Goal: Find specific page/section: Find specific page/section

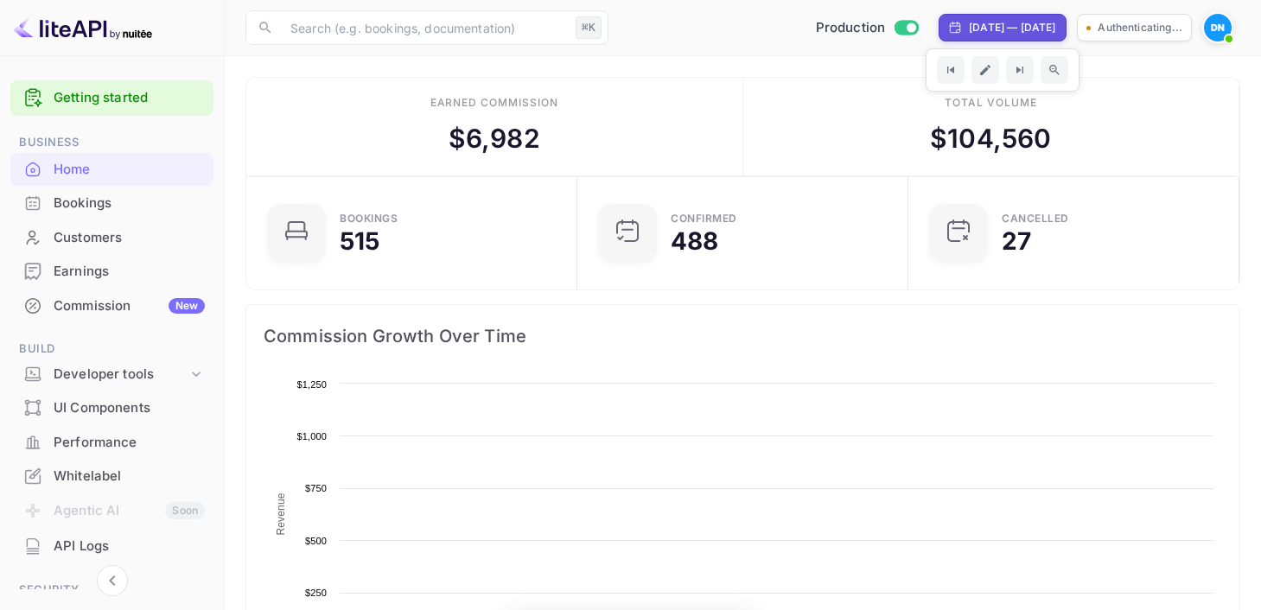
scroll to position [281, 321]
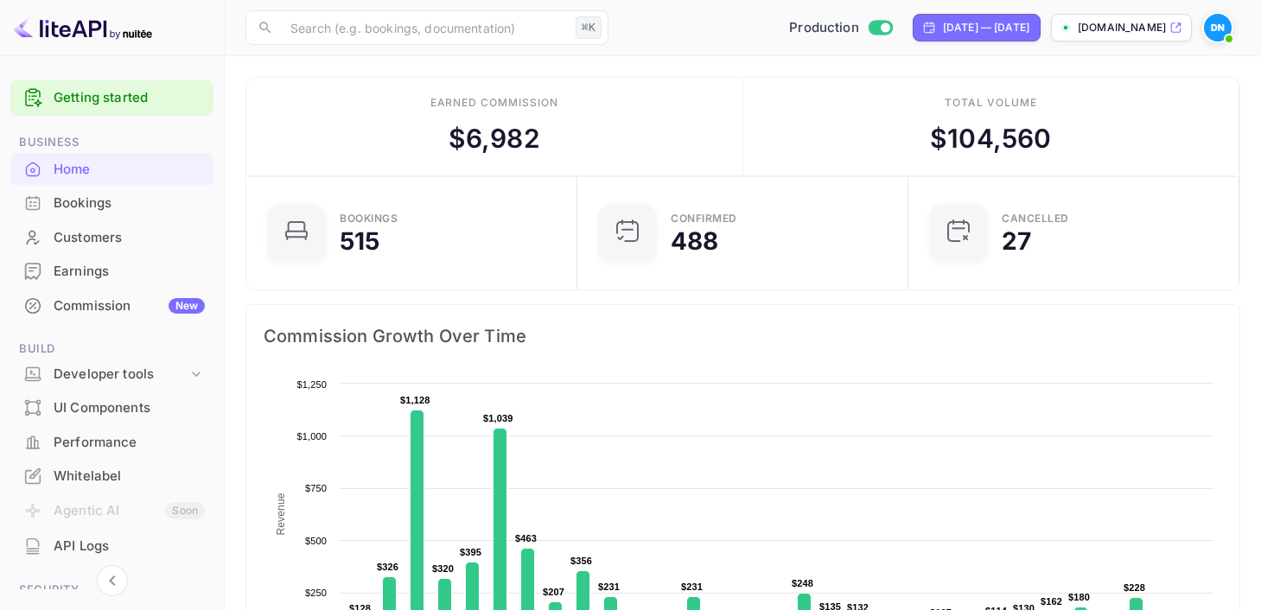
click at [83, 214] on div "Bookings" at bounding box center [111, 204] width 203 height 34
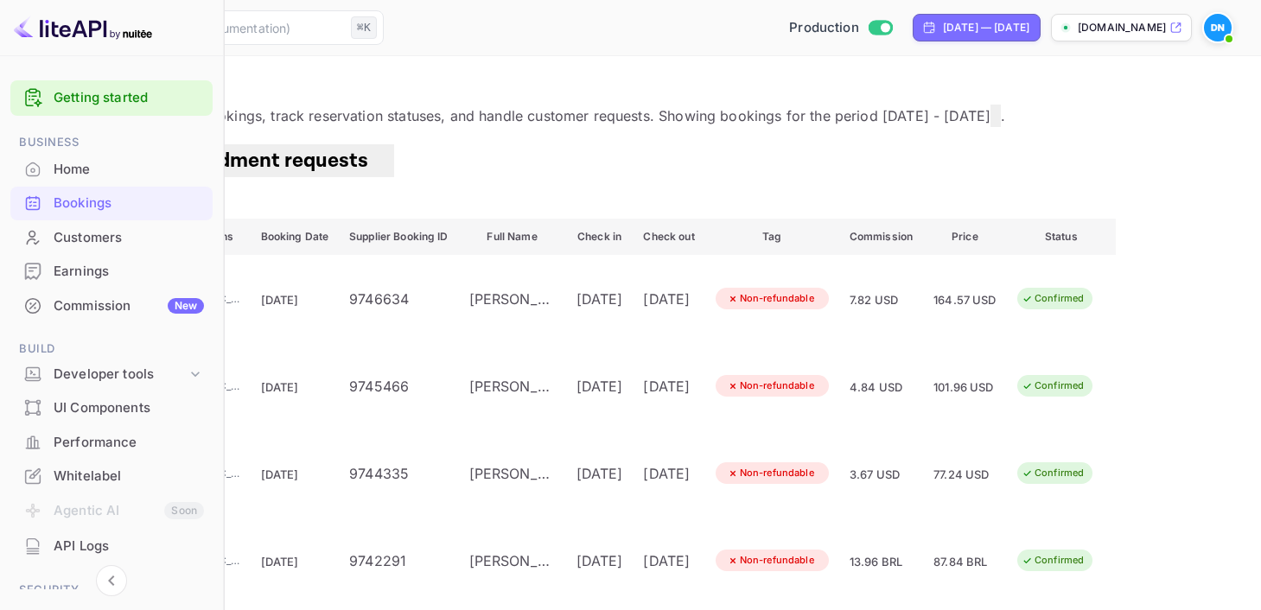
click at [84, 214] on button "Filter" at bounding box center [52, 205] width 63 height 28
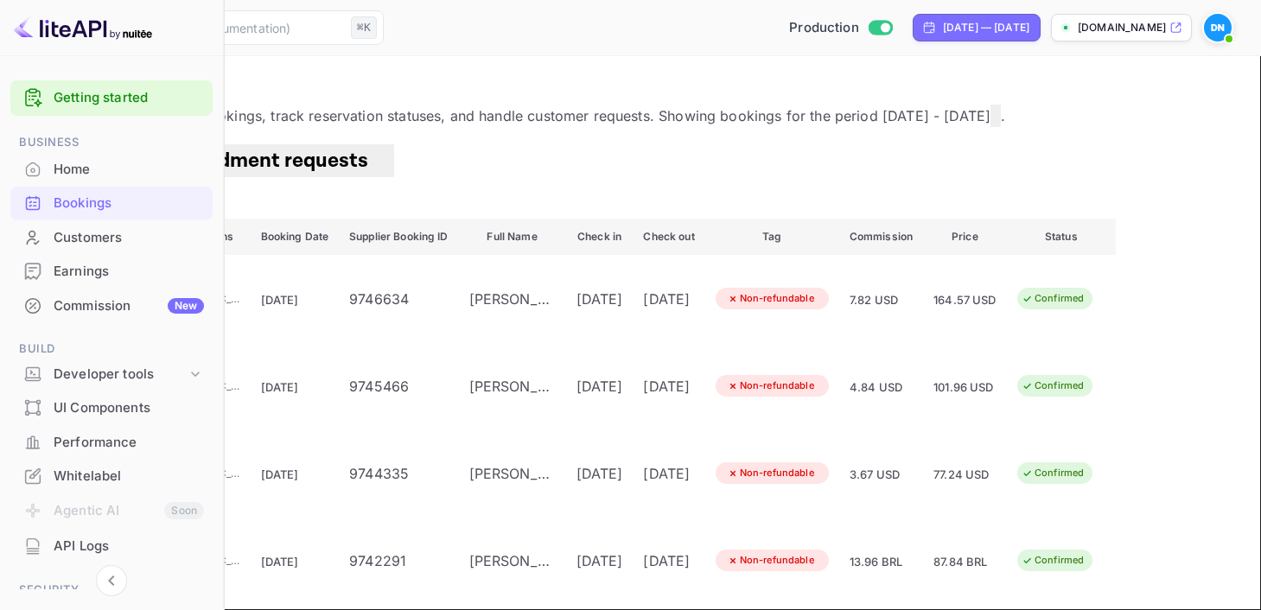
type input "newboult"
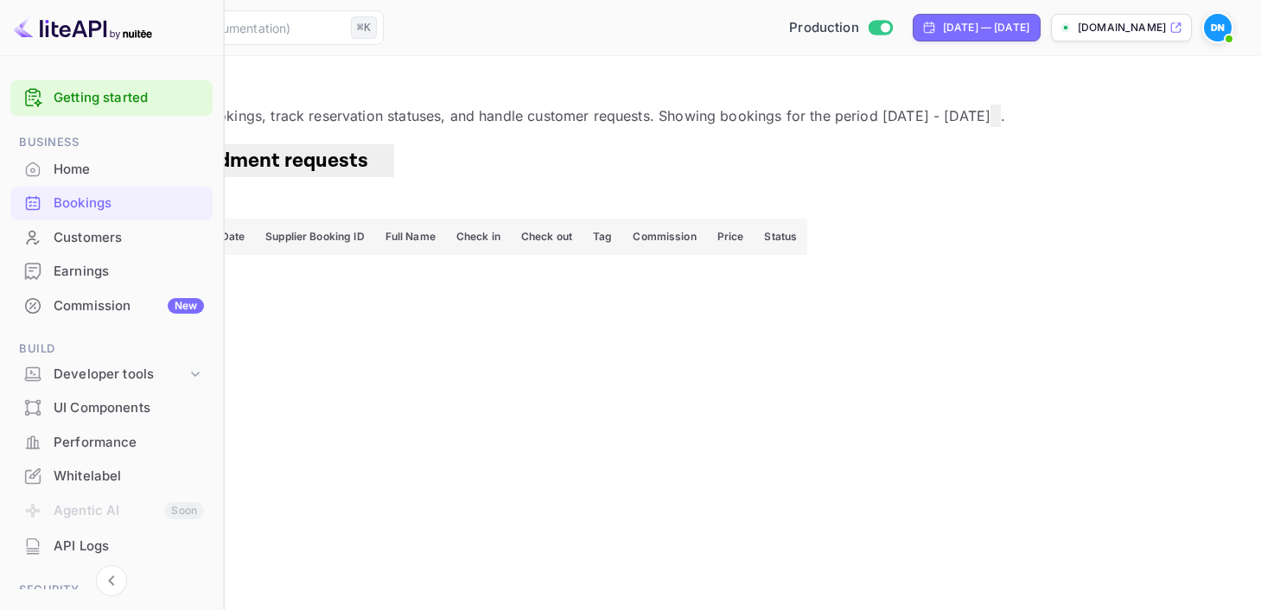
click at [385, 174] on span "Amendment requests" at bounding box center [265, 160] width 240 height 27
click at [123, 174] on span "Bookings" at bounding box center [79, 160] width 88 height 27
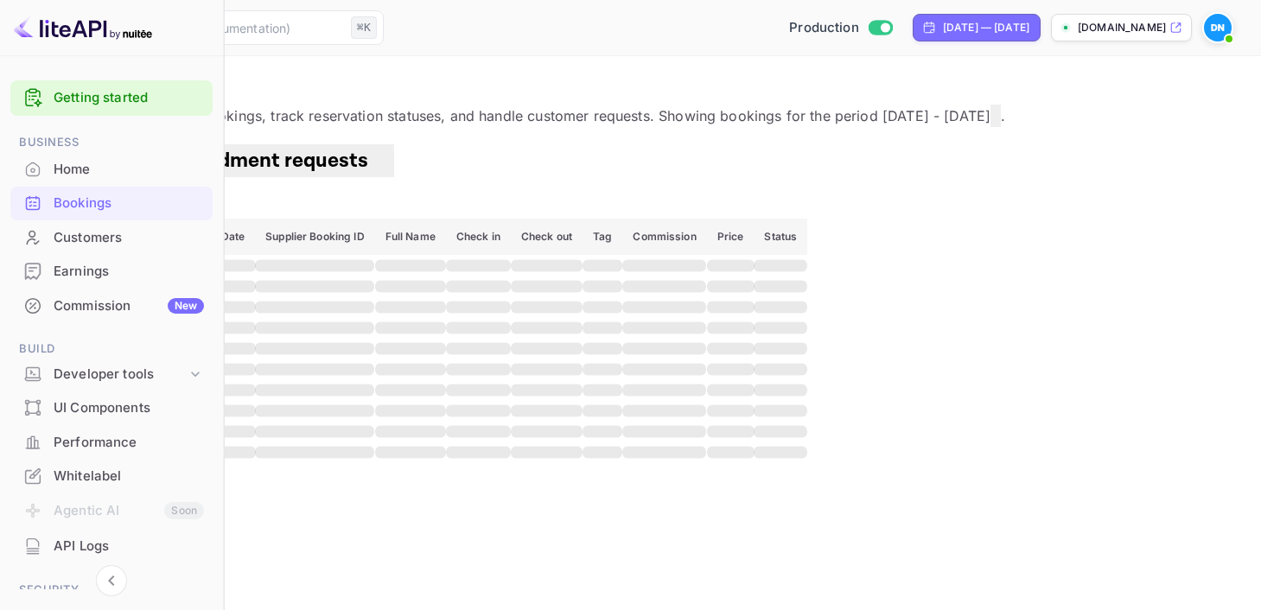
click at [73, 173] on div "Home" at bounding box center [129, 170] width 150 height 20
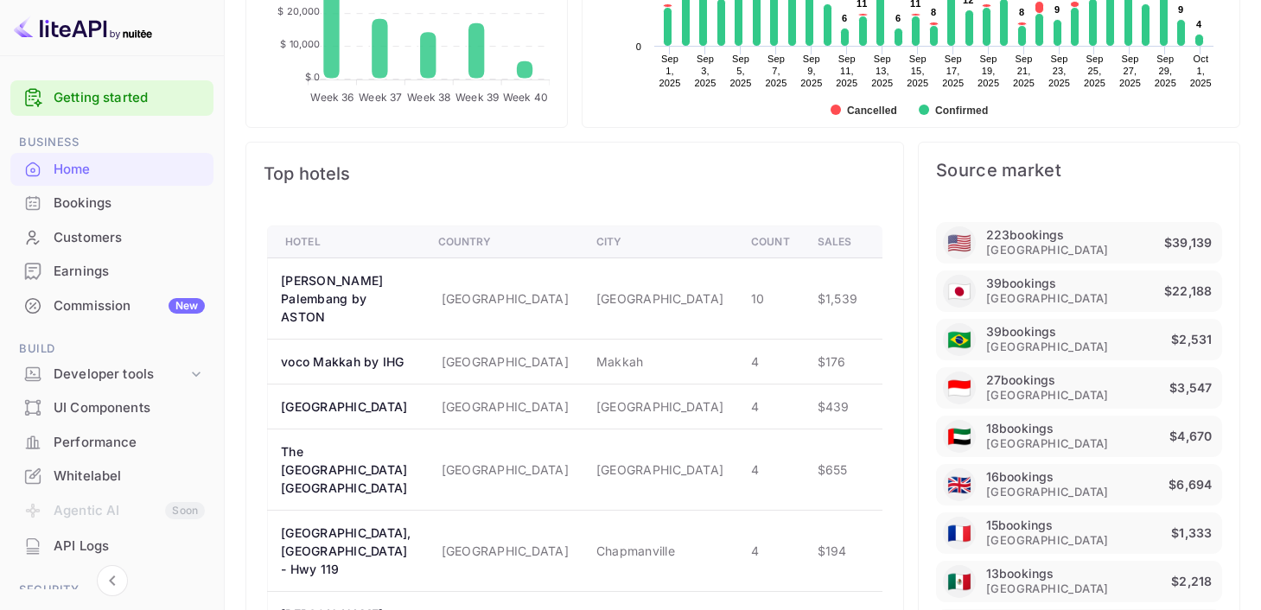
scroll to position [926, 0]
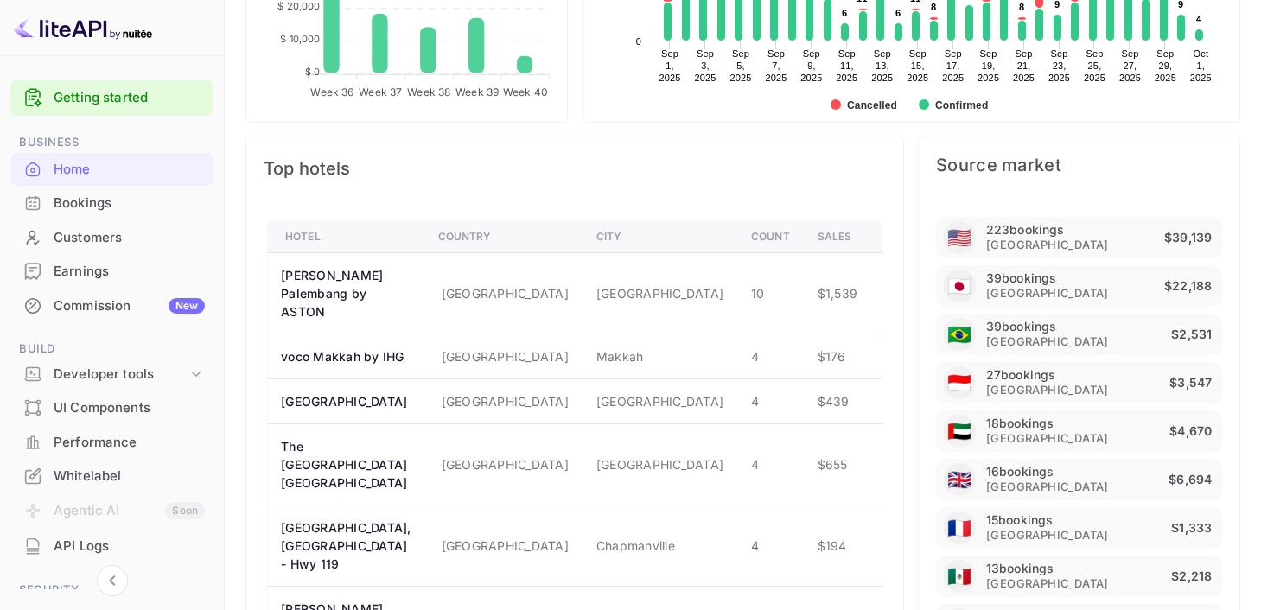
click at [99, 201] on div "Bookings" at bounding box center [129, 204] width 151 height 20
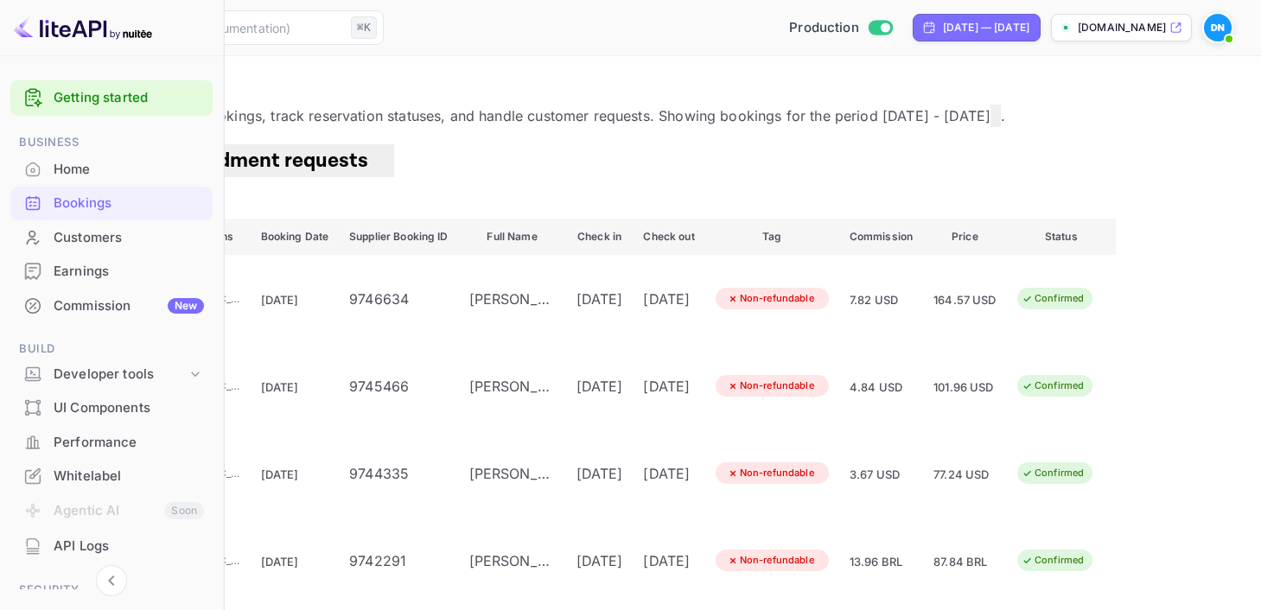
click at [90, 232] on div "Customers" at bounding box center [129, 238] width 150 height 20
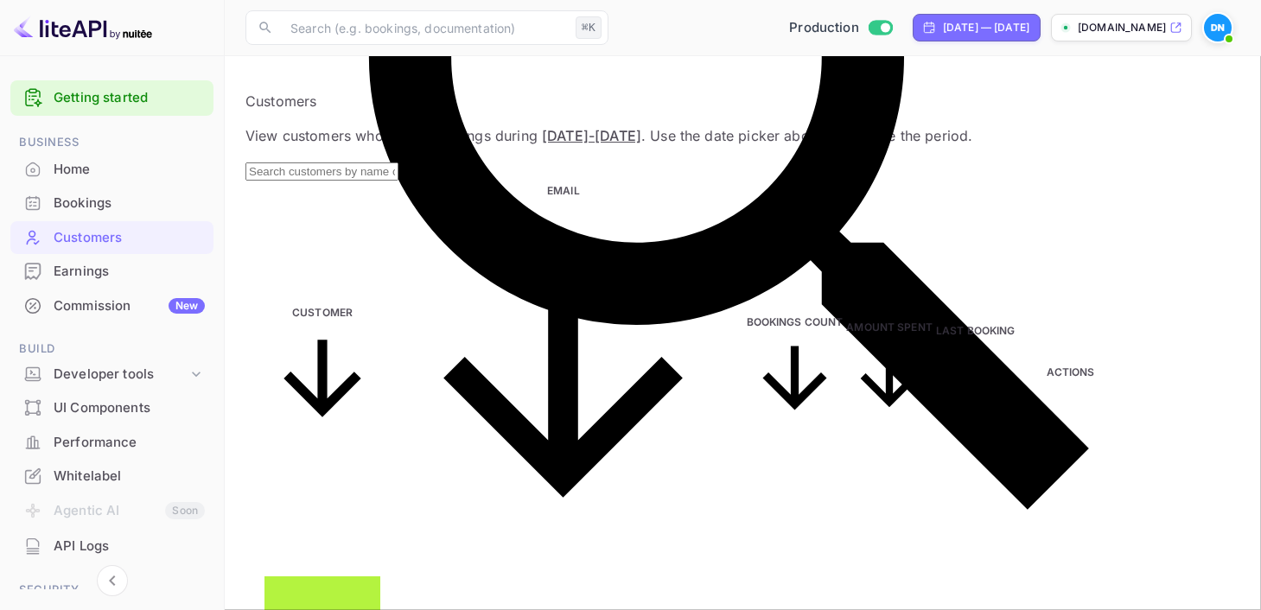
click at [88, 166] on div "Home" at bounding box center [129, 170] width 151 height 20
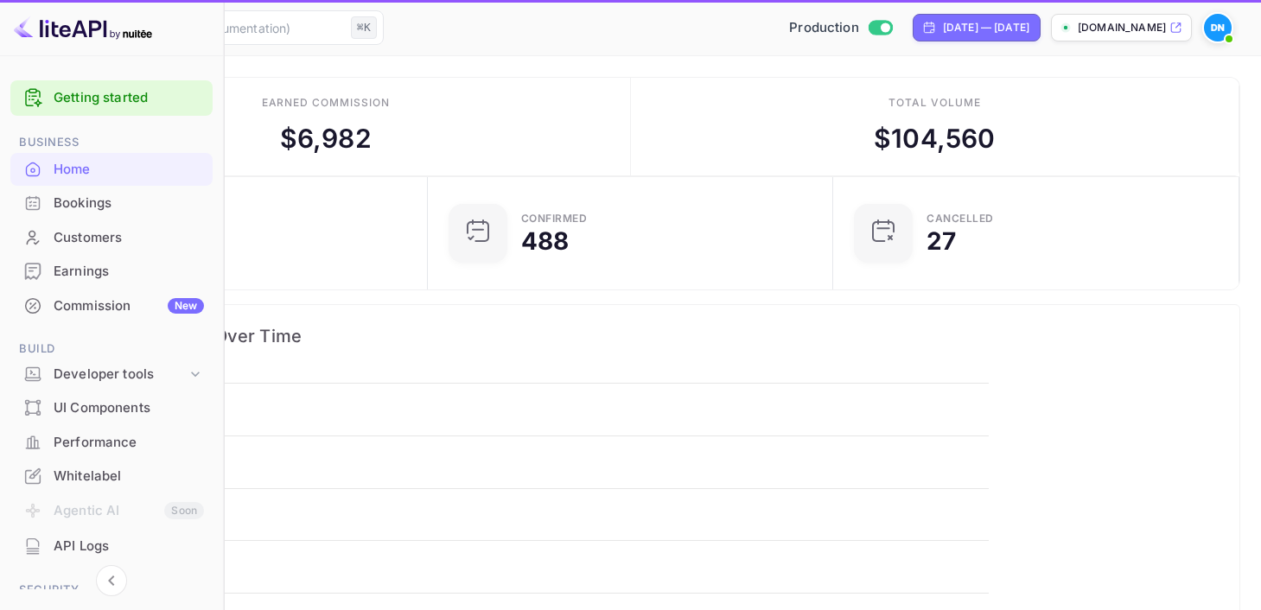
scroll to position [281, 321]
